Goal: Task Accomplishment & Management: Manage account settings

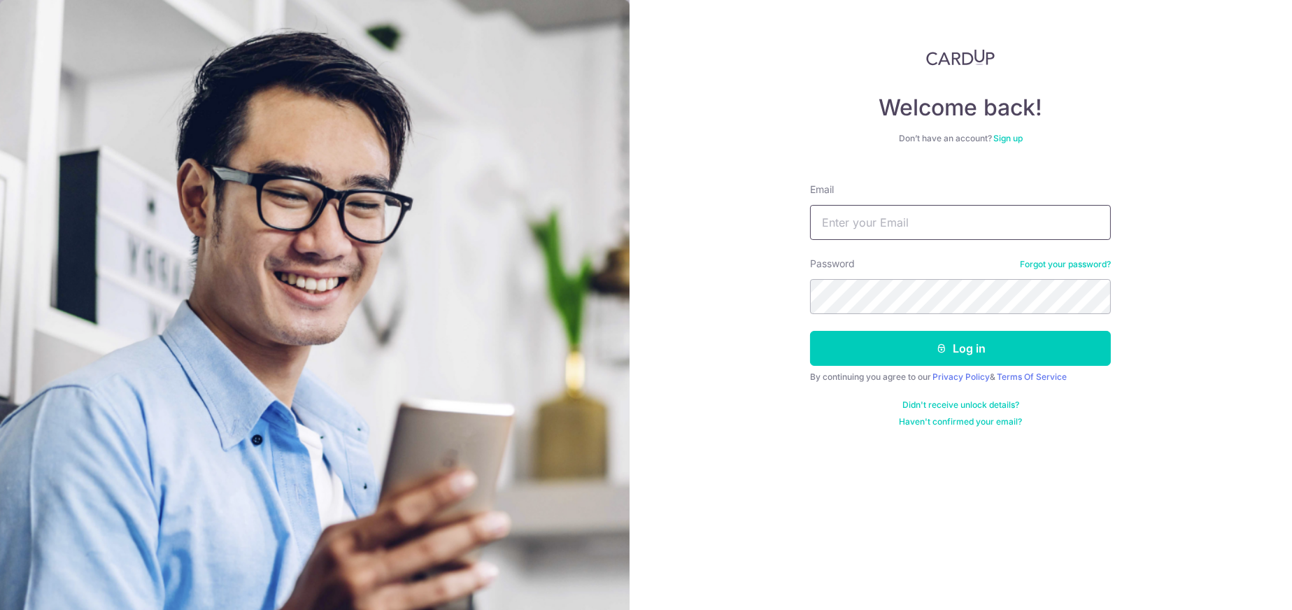
click at [920, 232] on input "Email" at bounding box center [960, 222] width 301 height 35
type input "[EMAIL_ADDRESS][DOMAIN_NAME]"
click at [810, 331] on button "Log in" at bounding box center [960, 348] width 301 height 35
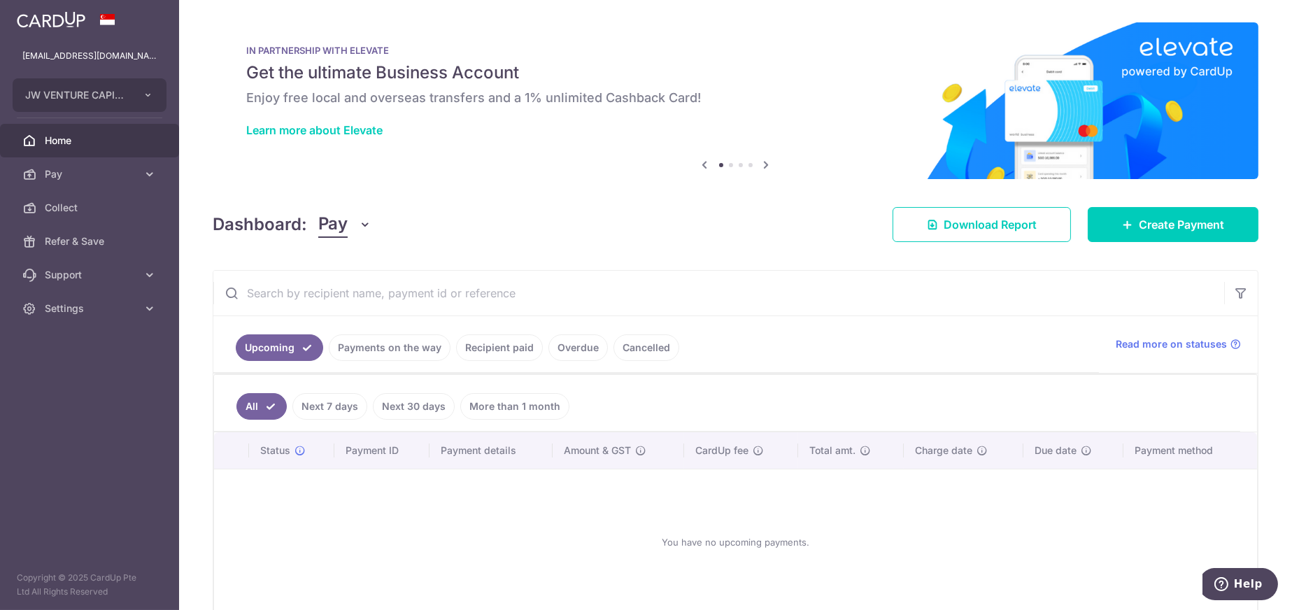
click at [559, 341] on link "Overdue" at bounding box center [577, 347] width 59 height 27
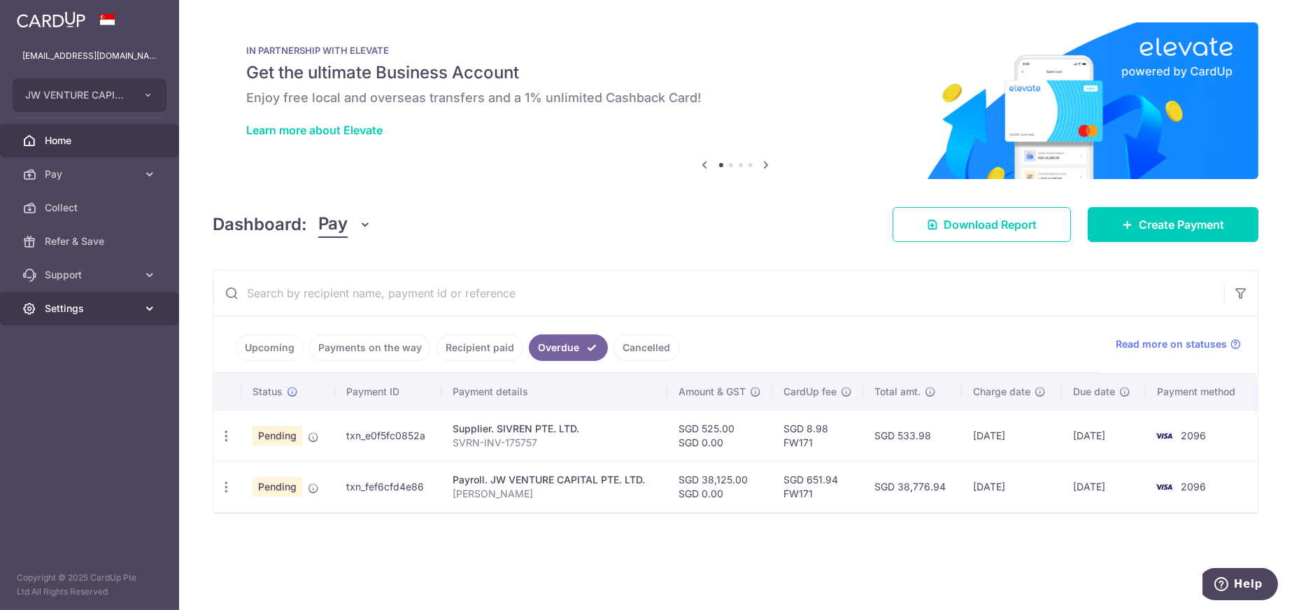
click at [100, 308] on span "Settings" at bounding box center [91, 308] width 92 height 14
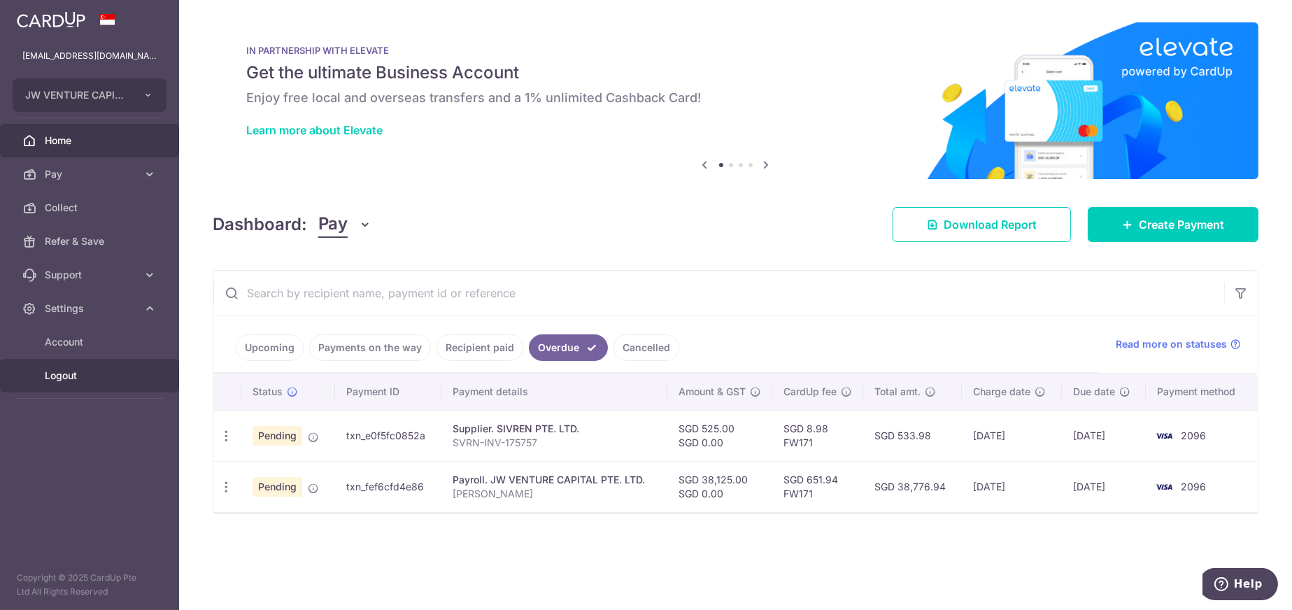
drag, startPoint x: 64, startPoint y: 372, endPoint x: 70, endPoint y: 366, distance: 8.4
click at [64, 373] on span "Logout" at bounding box center [91, 376] width 92 height 14
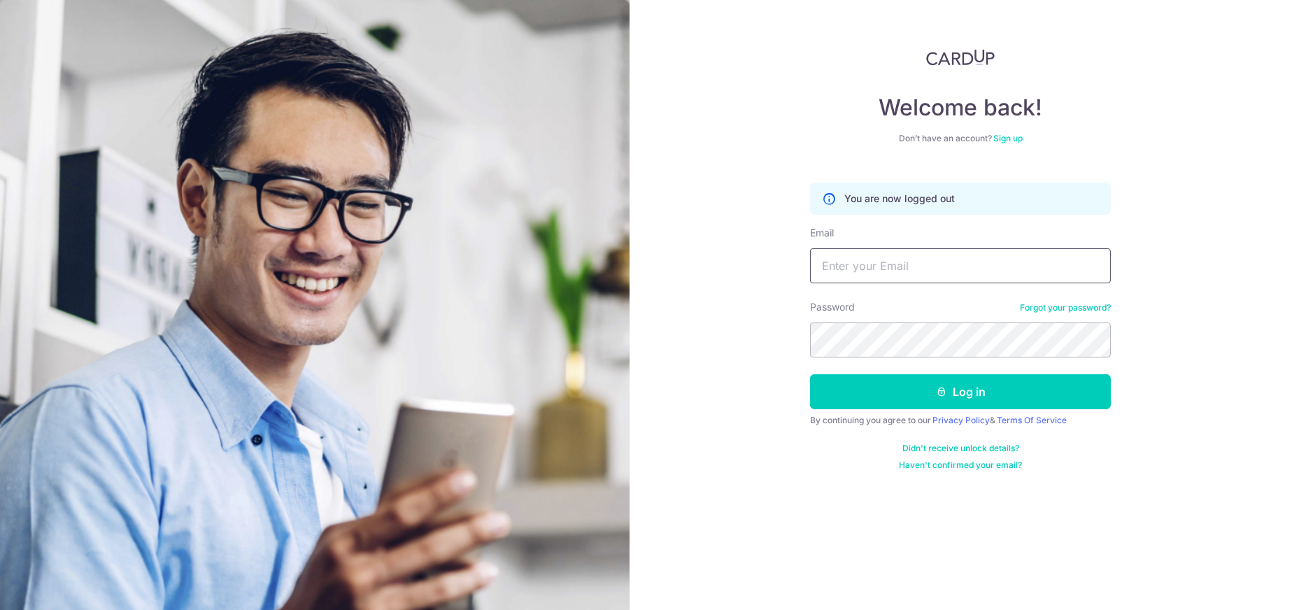
click at [860, 259] on input "Email" at bounding box center [960, 265] width 301 height 35
type input "franktay@oceancne.com"
click at [810, 374] on button "Log in" at bounding box center [960, 391] width 301 height 35
